Goal: Information Seeking & Learning: Check status

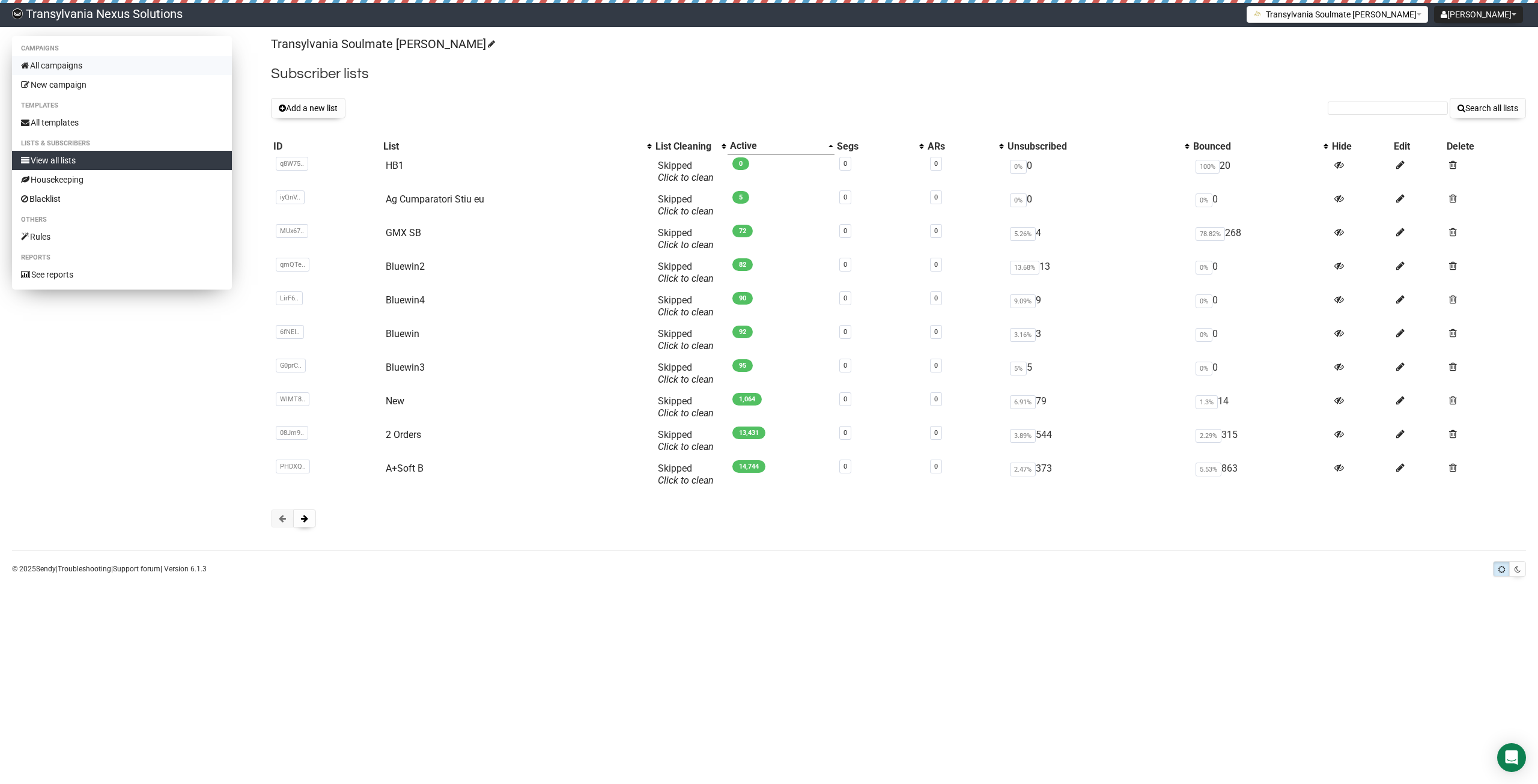
click at [70, 68] on link "All campaigns" at bounding box center [122, 65] width 220 height 19
click at [1346, 109] on input "text" at bounding box center [1388, 108] width 120 height 13
paste input "dafine-nikqi@hotmail.com"
click at [1334, 109] on input "dafine-nikqi@hotmail.com" at bounding box center [1388, 108] width 120 height 13
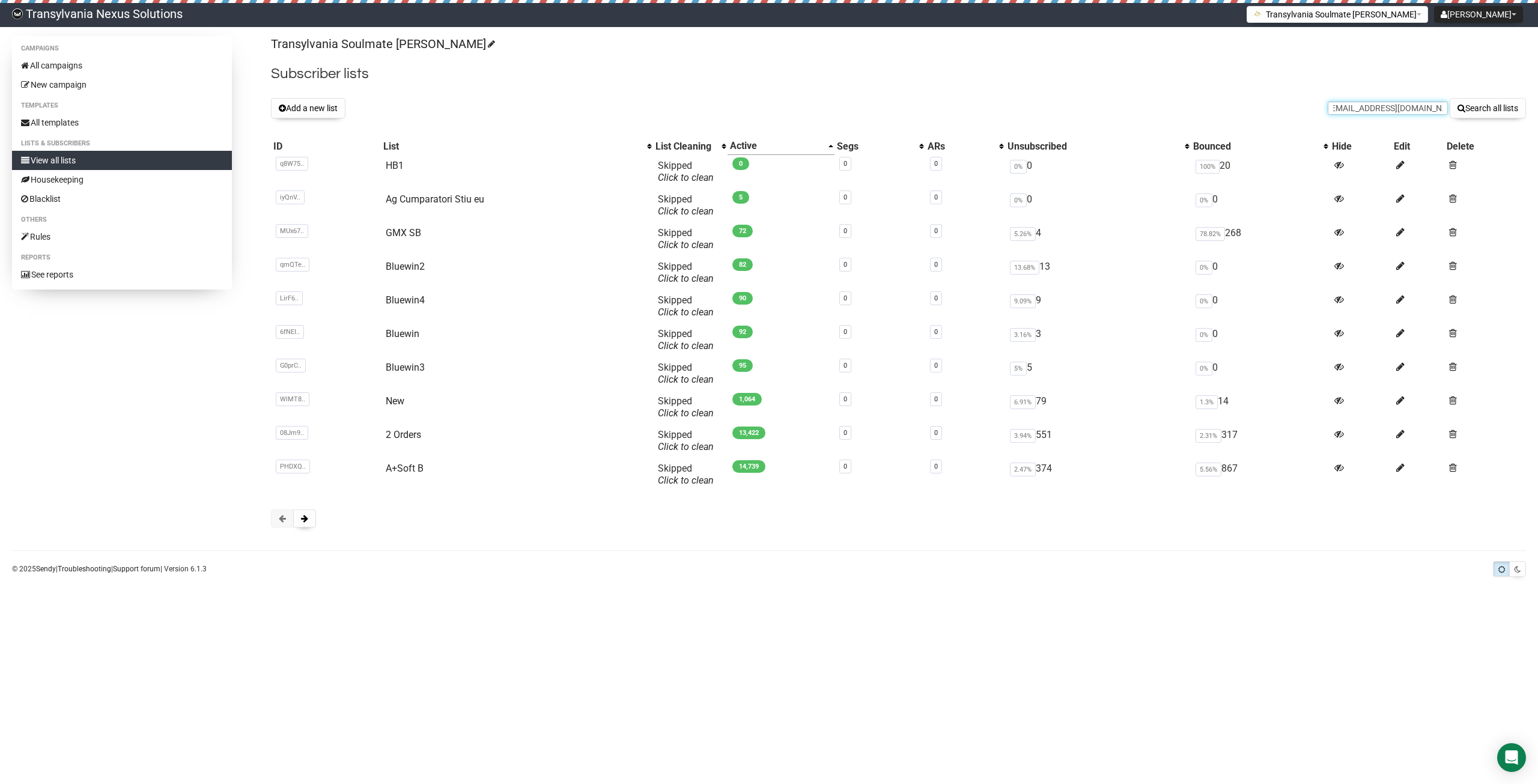
scroll to position [0, 0]
type input "dafine-nikqi@hotmail.com"
click at [1466, 104] on button "Search all lists" at bounding box center [1488, 108] width 76 height 21
